Goal: Task Accomplishment & Management: Manage account settings

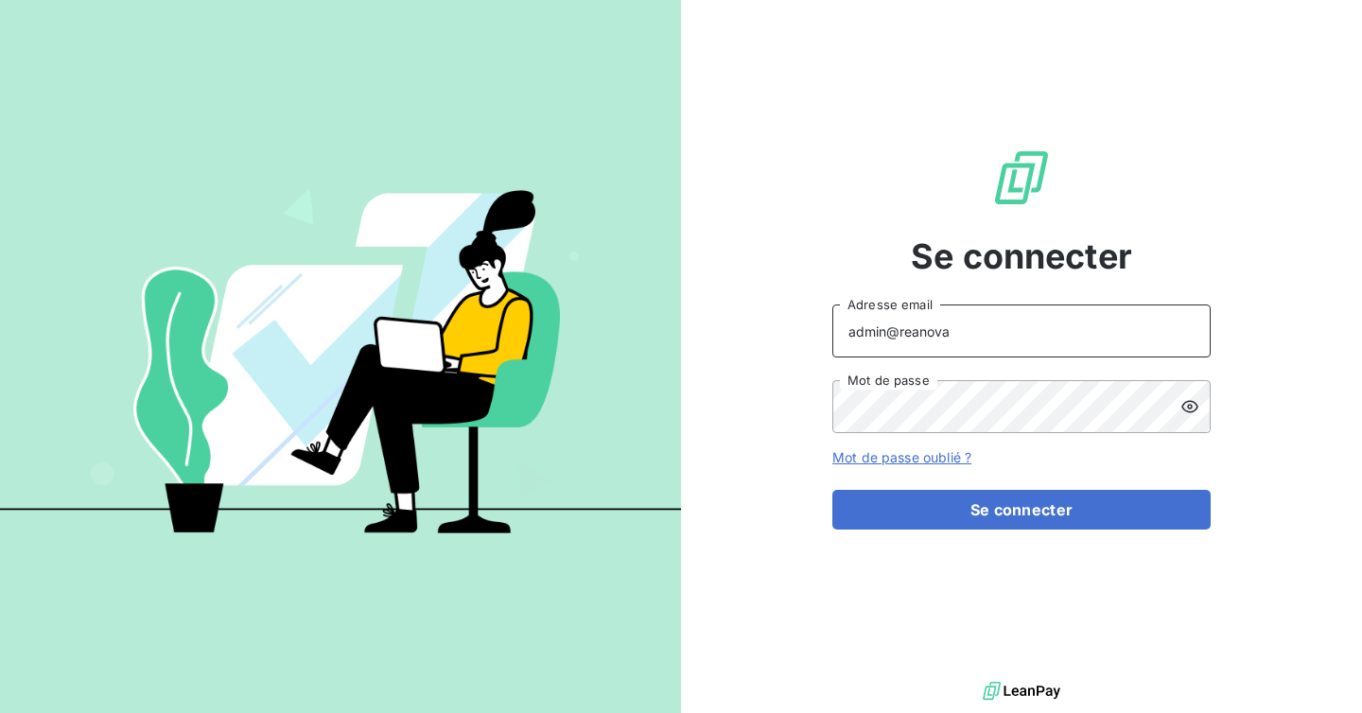
click at [1055, 333] on input "admin@reanova" at bounding box center [1021, 331] width 378 height 53
type input "admin@marmites"
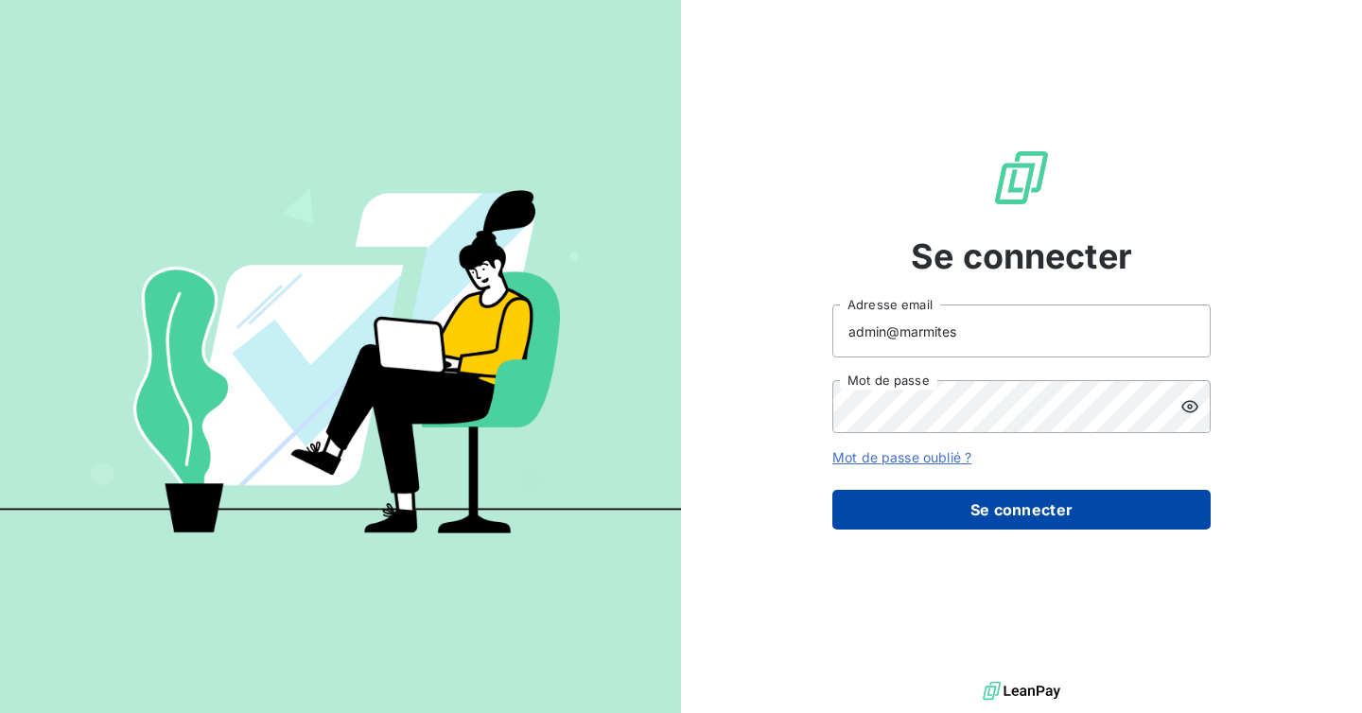
click at [972, 514] on button "Se connecter" at bounding box center [1021, 510] width 378 height 40
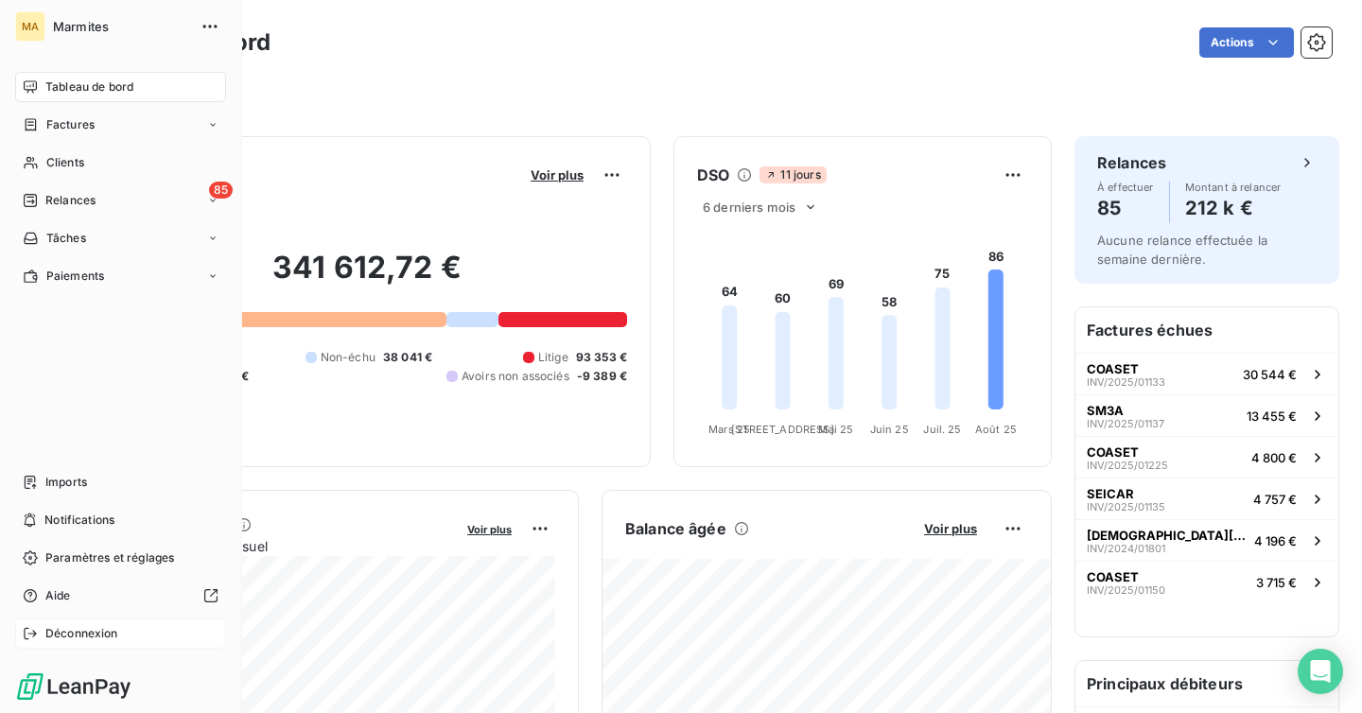
click at [53, 630] on span "Déconnexion" at bounding box center [81, 633] width 73 height 17
